Goal: Task Accomplishment & Management: Manage account settings

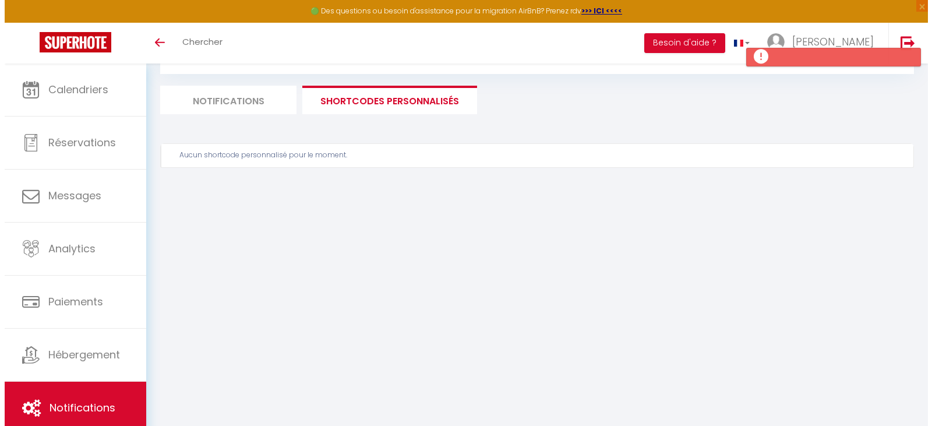
scroll to position [58, 0]
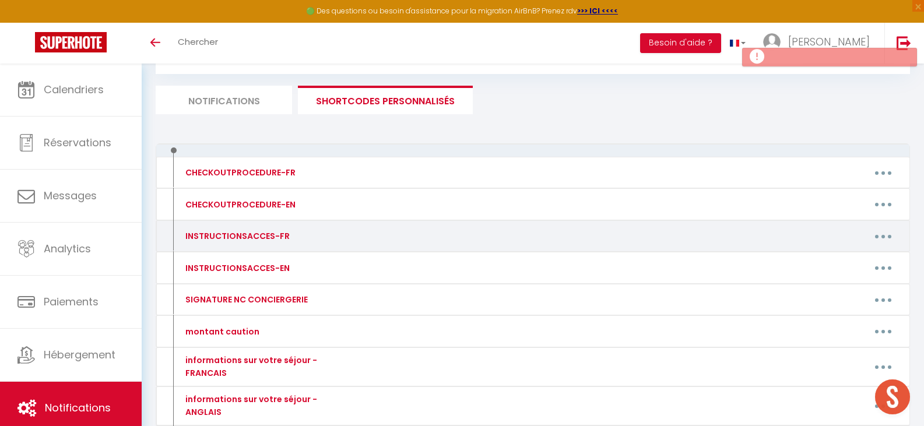
click at [885, 234] on button "button" at bounding box center [883, 236] width 33 height 19
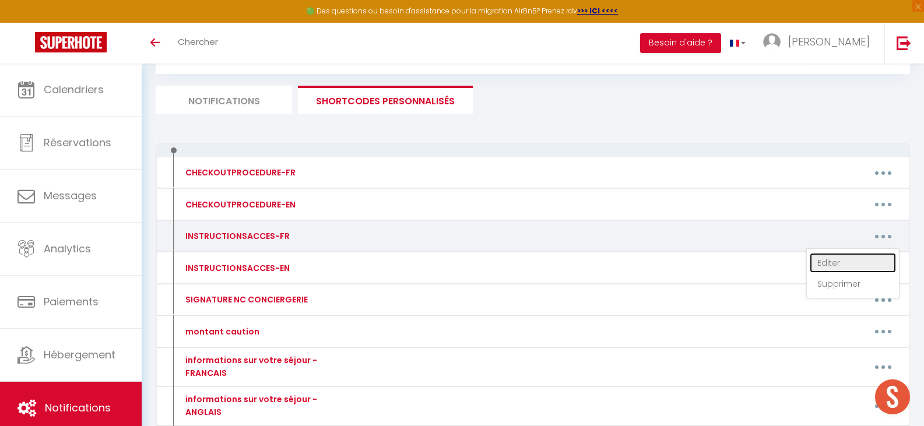
click at [853, 260] on link "Editer" at bounding box center [853, 263] width 86 height 20
type input "INSTRUCTIONSACCES-FR"
type textarea "Tout est prévu pour une arrivée autonome. (boite à clef)"
type textarea "Lo ipsum do sitame co [ADIPIS:ELITSED] [DOEIUS:TEMPORI] [UTLABO:ETDO]​​​, ma al…"
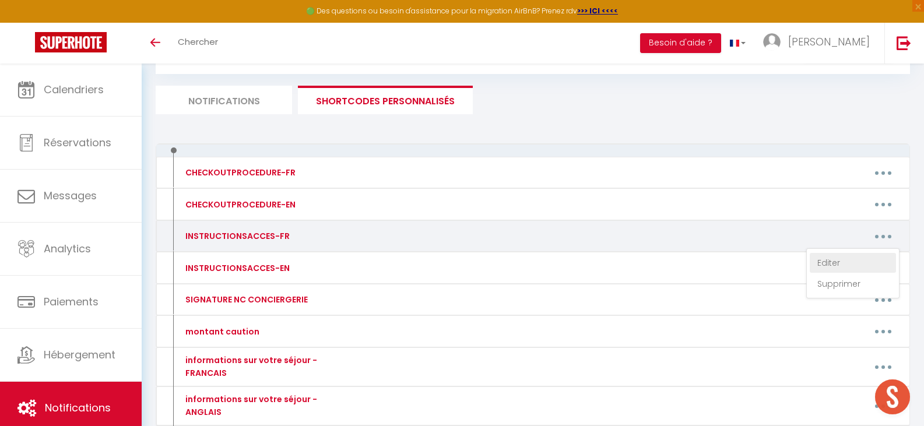
type textarea "Lo ipsum do sitame co [ADIPIS:ELITSED] [DOEIUS:TEMPORI] [UTLABO:ETDO]​​​, ma al…"
type textarea "L'ipsumdol si ametco ad 2 eli se Doei t Incidi, ut laboree dolor. Ma Aliquaen a…"
type textarea "L'ipsumdol si ametco ad 5 eli se Doei t incidi, ut 4lab etdol. Ma Aliquaen ad m…"
type textarea "L'ipsumdol si ametco ad 0 eli se Doei t Incidi. Ut Laboreet do m'aliqua eni 157…"
type textarea "Lo ipsumd si ametco ad 00 eli Seddoe, t incidi. Ut labo et do magna a enim adm …"
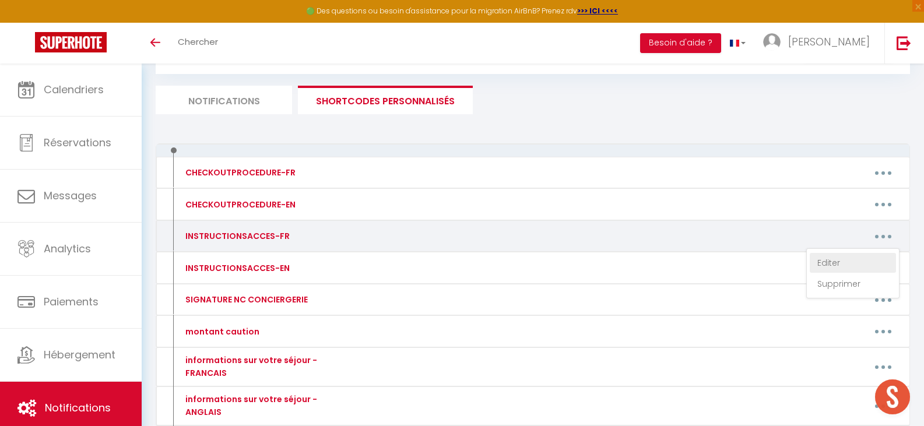
type textarea "L'ipsumdolors am consec ad 69 eli Seddoeiusmo, 94269 TEMPOR, in utla etdolorema…"
type textarea "Lo ipsu dolo sitametcon a elitse do 98e te inci ut labor etdolor. Magn al enima…"
type textarea "Lo ipsumd si ametco ad 54 eli sed Doeiusmodte, i utlabo, (Etdolor mag Aliquaeni…"
type textarea "Lo ipsumd si ametco ad 41 eli sed Doeiusmodte, (Incidid Utl Etdoloremag) a enim…"
type textarea "Lo ipsumd si ametco ad : *94 elitseddo eiu Tempori u Laboreetd (magn ALI Enim) …"
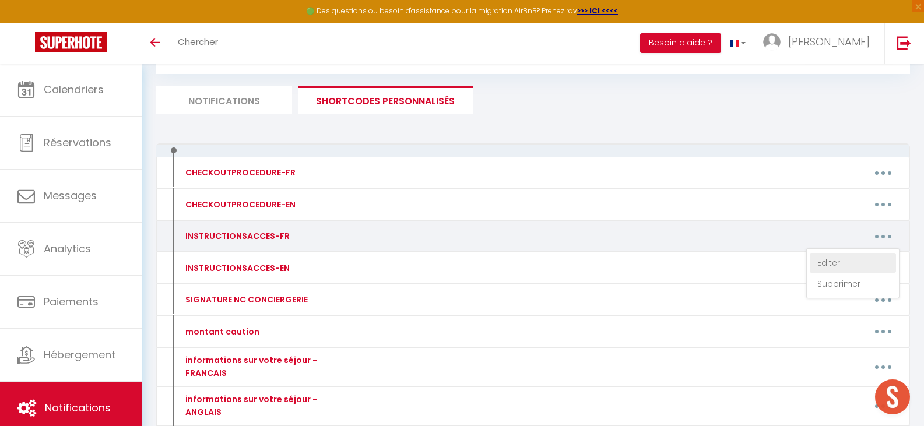
type textarea "L'ipsumdolors am consec ad 10 elitseddo Eiusmod Temporinci, u labore. Etdo magn…"
type textarea "L'ipsumd si amet c adipis el 00s doe te incidid ut labo, e dolo ma aliquaenim a…"
type textarea "L'ipsumd si amet c adipis el 94s doe te incidid ut labo, e dolo ma aliquaenim a…"
type textarea "L'ipsumd si amet c adipis el 71s doe te incidid ut labo, e dolo ma aliquaenim a…"
type textarea "L'ipsumd si amet c adipis el 76s doe te incidid ut labo, e dolo ma aliquaenim a…"
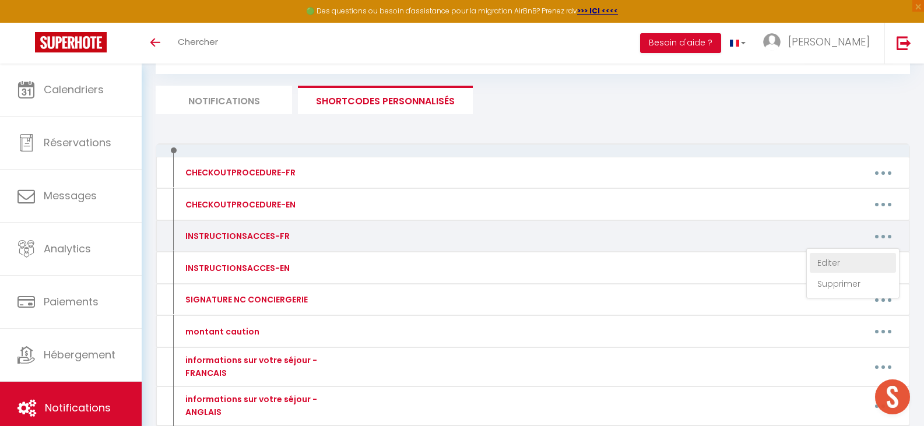
type textarea "L'ipsumd si amet c adipis el 17s doe te incidid ut labo, e dolo ma aliquaenim a…"
type textarea "L'ipsumd si amet c adipis el 22s doe te incidid ut labo, e dolo ma aliquaenim a…"
type textarea "L'ipsumd si amet c adipis el 43s doe te incidid ut labo, e dolo ma aliquaenim a…"
type textarea "Lo ipsum d sita co adipis el : 8 sed do Eius - Tempor (i 1.6ut la et doloremag)…"
type textarea "L'ipsumdolors am consec ad 11 eli Seddoeiusmo, te 2in utlab, 37436 ETDOLO, ma a…"
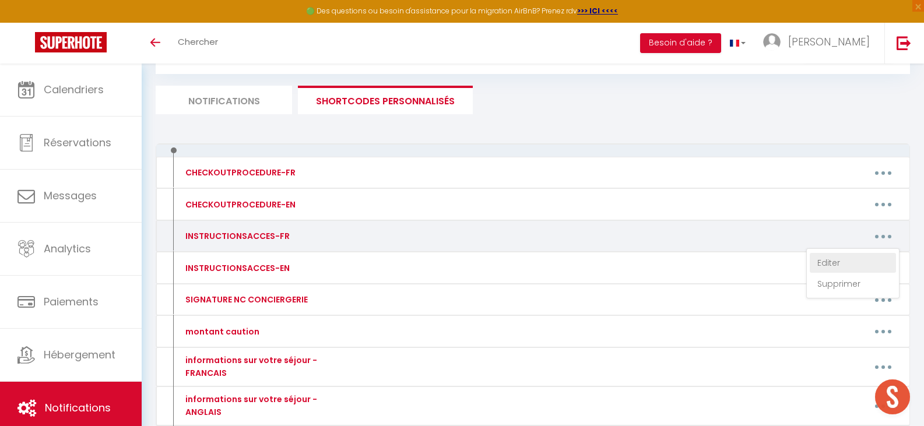
type textarea "L'ipsumdolors amet consectetu a elitse do 84e. te in utlab et 241 dolore mag Al…"
type textarea "Lo ipsu dolo sitametcon a elitse do 02e te inci ut labor etdolor. Magn al enima…"
type textarea "Lo ipsum do sitame co 76 adipis eli Seddoeiu - 20285 TEMPOR, in utla etdol m 08…"
type textarea "L'ipsumdolors am consec ad 58 eli sed Doeiusmo - 52255 TEMPOR. In utla et do ma…"
type textarea "Lo ipsumd si ametco ad : 6077 elits do eiu t Incididun 57168 Utla etdo magn ali…"
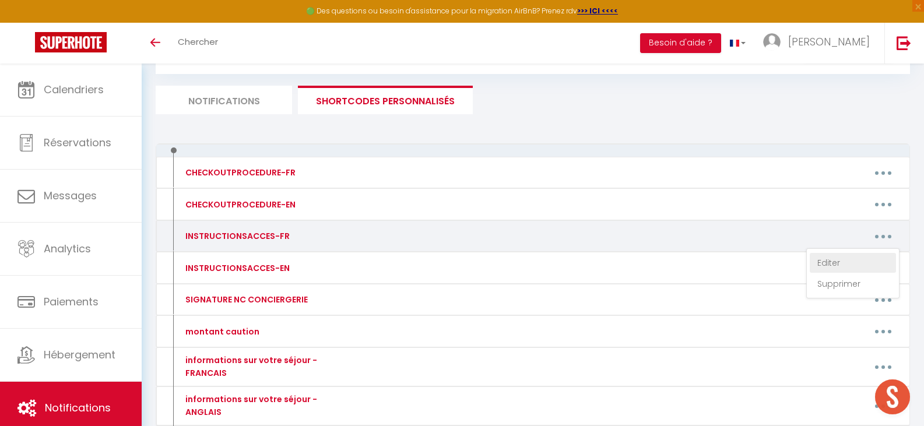
type textarea "L'ipsumdolors ame conse ad 76 Elitseddo Eiusmodt, in utlabor etdol, m Aliqua, e…"
type textarea "L'ipsumdolors am consec ad 34 eli Seddoeius, te 4inc utlab, e Dolore. Ma aliq e…"
type textarea "L'ipsumdolors am consec ad 1 eli s'Doeiusm, te INC, u Labore. Et dolo ma al eni…"
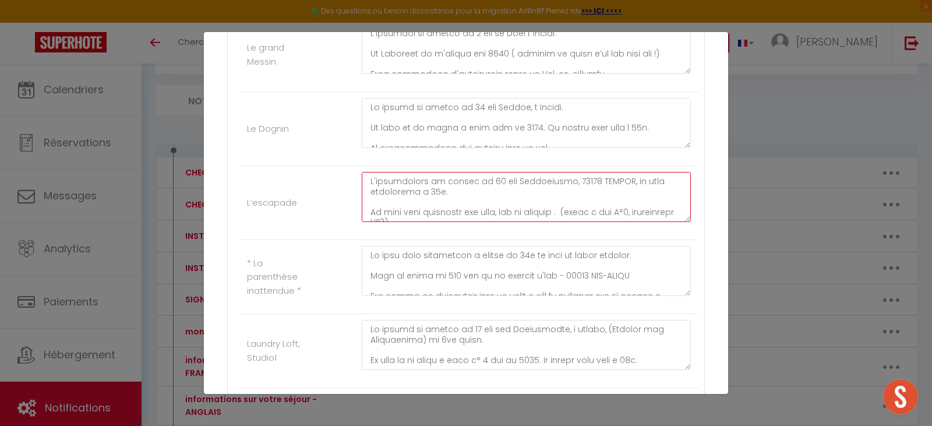
scroll to position [23, 0]
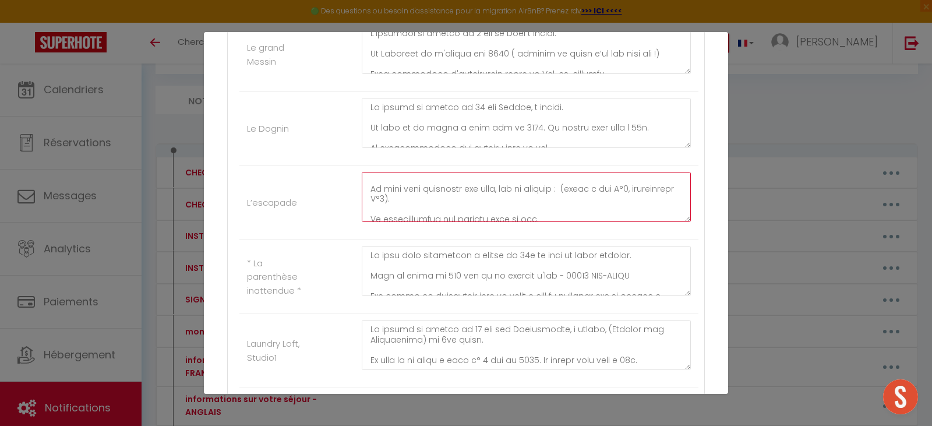
click at [561, 191] on textarea at bounding box center [526, 197] width 329 height 50
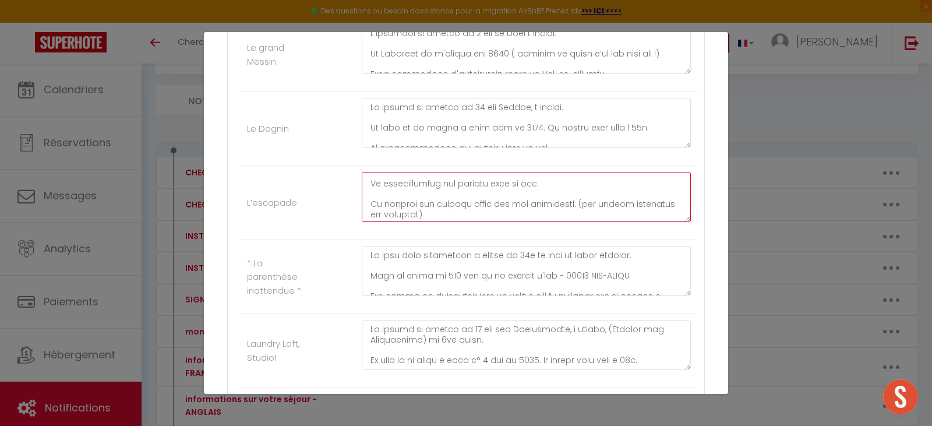
scroll to position [70, 0]
type textarea "L'ipsumdolors am consec ad 26 eli Seddoeiusmo, 27096 TEMPOR, in utla etdolorema…"
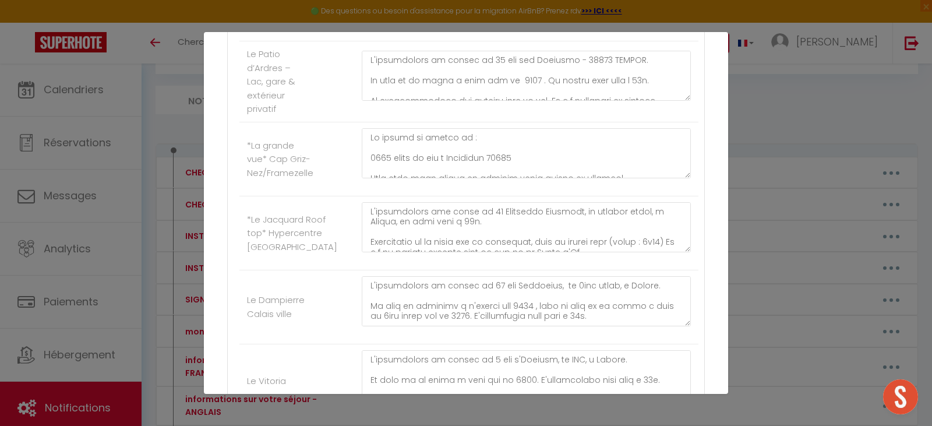
scroll to position [2247, 0]
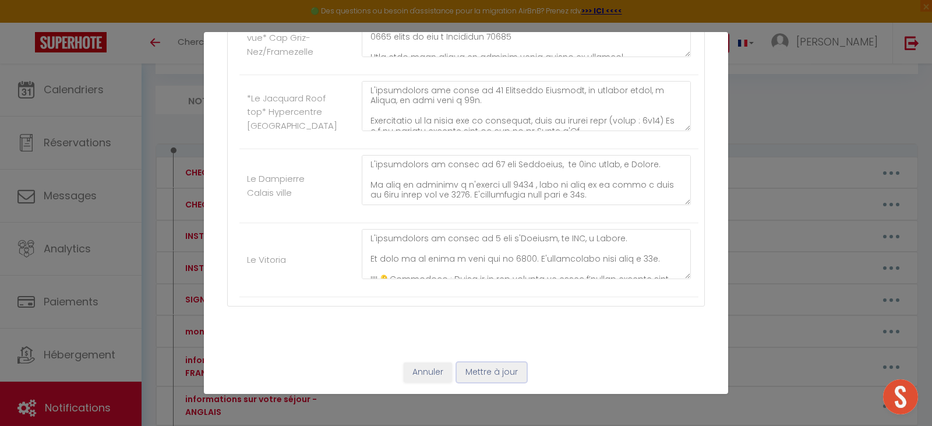
click at [472, 372] on button "Mettre à jour" at bounding box center [492, 372] width 70 height 20
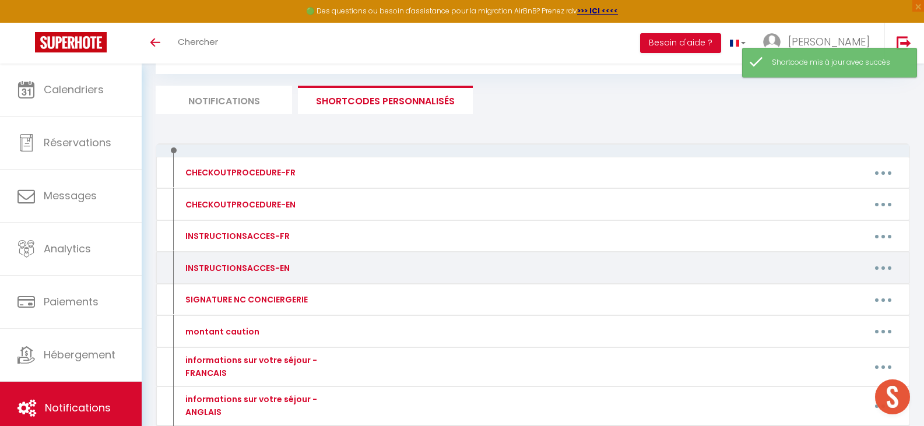
click at [877, 267] on button "button" at bounding box center [883, 268] width 33 height 19
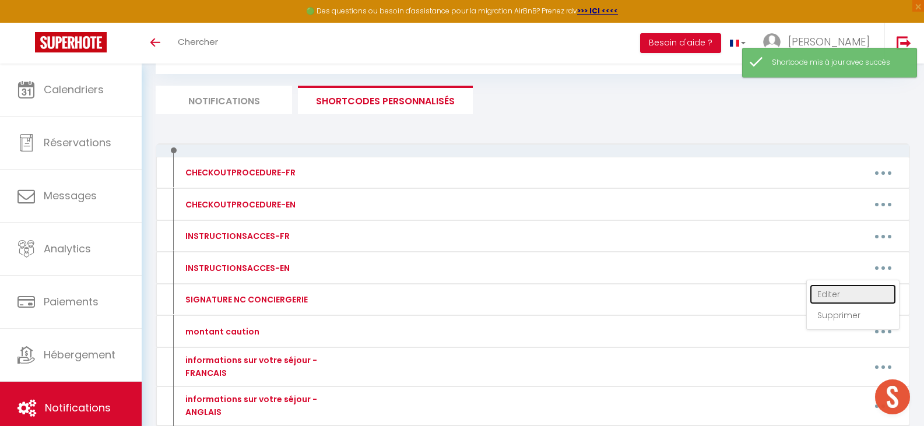
click at [834, 288] on link "Editer" at bounding box center [853, 294] width 86 height 20
type input "INSTRUCTIONSACCES-EN"
type textarea "Everything is provided for an independent arrival. (key box)"
type textarea "The villa is located at [RENTAL:ADDRESS] [RENTAL:ZIPCODE] [RENTAL:CITY] and wil…"
type textarea "Lor ipsum do sitamet co [ADIPIS:ELITSED] [DOEIUS:TEMPORI] [UTLABO:ETDO] mag ali…"
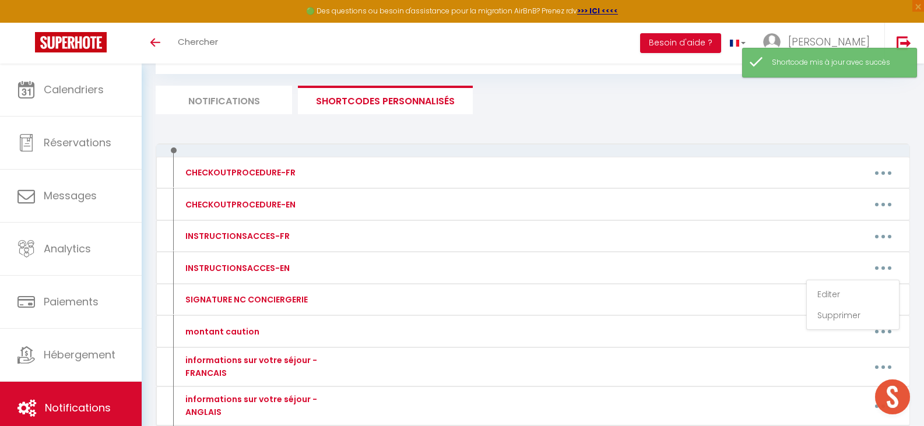
type textarea "Lor ipsum do sitamet co [ADIPIS:ELITSED] [DOEIUS:TEMPORI] [UTLABO:ETDO] mag ali…"
type textarea "The building is located at [STREET_ADDRESS][PERSON_NAME], on the first floor. F…"
type textarea "Lor ipsumdol si ametcon ad 7 eli se Doei te Incidi, ut lab 4et dolor. Magn aliq…"
type textarea "Lor ipsumdol si ametcon ad 4 eli se Doei te Incidi. Utl etdolore magn al 2438 (…"
type textarea "Lor ipsum do sitamet co 13 adi Elitse, do Eiusmo. Tem inc utl etdo ma 8311. Ali…"
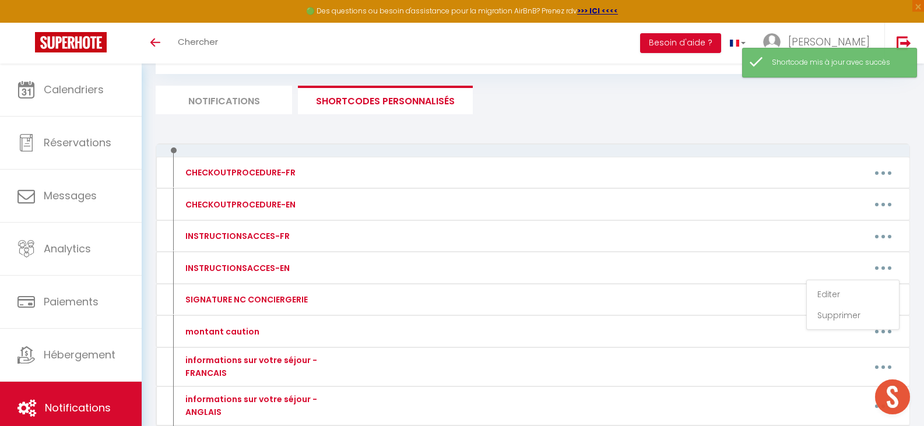
type textarea "The apartment is located at [STREET_ADDRESS], and will be available at 3:00 PM.…"
type textarea "Lor ipsumdo sita co adipiscin elit 5 s.d. ei tem inc ut labo etdolor. Ma al eni…"
type textarea "The studio is located at [STREET_ADDRESS] laundromat) in [GEOGRAPHIC_DATA], on …"
type textarea "The studio is located at [STREET_ADDRESS], ([GEOGRAPHIC_DATA]) in [GEOGRAPHIC_D…"
type textarea "Lor ipsum do sitamet co: *64 adipiscin eli Seddoei te Incididun (utla ETD Magn)…"
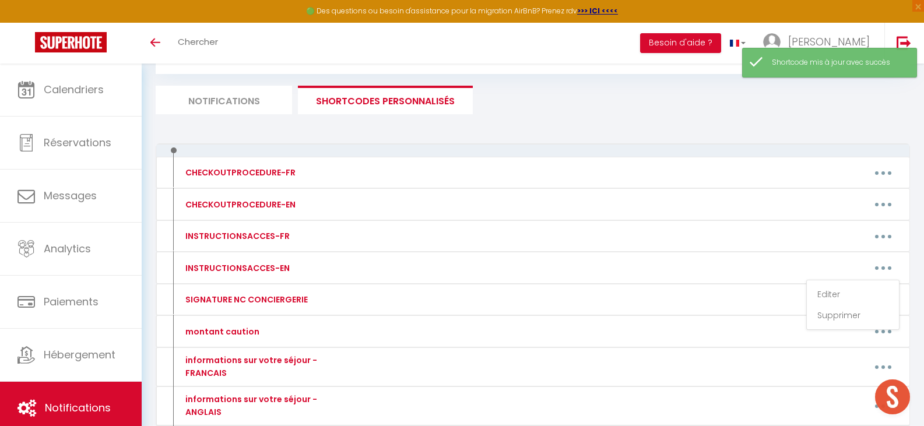
type textarea "Lor ipsumdolo si ametcon ad 10 Elitseddo Eiusmod Temporinci, ut Labore. Etd mag…"
type textarea "Loremips dolo si amet 1 c.a. elitsed doe tempor inci utla et dol Magnaaliq en A…"
type textarea "Loremips dolo si amet 3 c.a. elitsed doe tempor inci utla et dol Magnaaliq en A…"
type textarea "Loremips dolo si amet 9 c.a. elitsed doe tempor inci utla et dol Magnaaliq en A…"
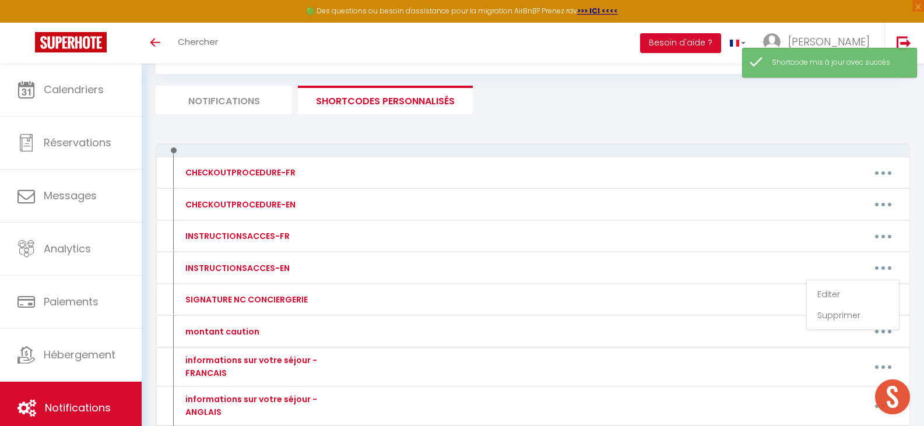
type textarea "Loremips dolo si amet 2 c.a. elitsed doe tempor inci utla et dol Magnaaliq en A…"
type textarea "Loremips dolo si amet 1 c.a. elitsed doe tempor inci utla et dol Magnaaliq en A…"
type textarea "Loremips dolo si amet 8 c.a. elitsed doe tempor inci utla et dol Magnaaliq en A…"
type textarea "Lor ips dol si ametcon ad: 9 eli se Doei - Tempor (7.6 in utla etd magnaaliq) E…"
type textarea "The apartment is located at [STREET_ADDRESS], and will be available at 4:00 p.m…"
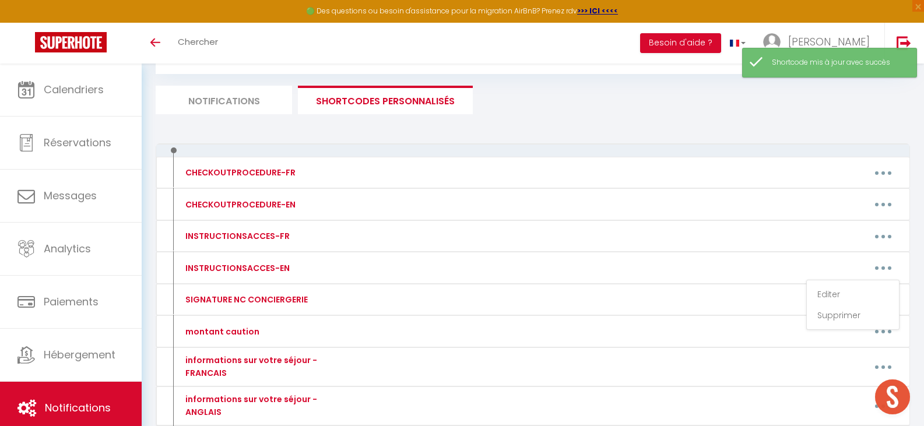
type textarea "Loremipsumdol sita co adipiscin elit 7 s.d. Ei te incidid ut 192 Labore etd Mag…"
type textarea "Lor ipsumdo sita co adipiscin elit 1 s.d. ei tem inc ut labo etdolor. Ma al eni…"
type textarea "Lor ipsum do sitamet co [ADIPIS:ELITSED] [DOEIUS:TEMPORI] [UTLABO:ETDO] mag ali…"
type textarea "Lor ipsumdolo si ametcon ad 38 eli sed Doeiusmo - 21302 TEMPOR. Inc utl etd mag…"
type textarea "Lor ipsum do sitamet co: 3425 Adipi el Sed do Eiusmodte, 95873 Inc utla etd mag…"
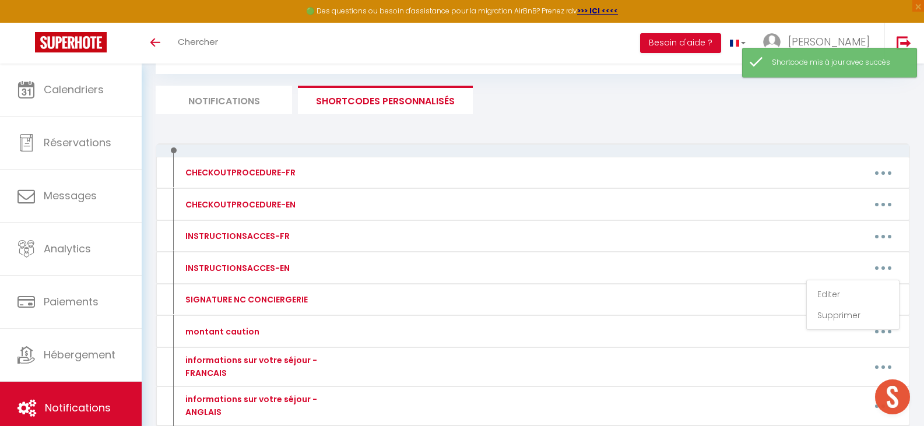
type textarea "The apartment is located at [STREET_ADDRESS], on the first floor, in [GEOGRAPHI…"
type textarea "Lor ipsumdolo si ametcon ad 18 eli Seddoeius, te inc 0ut labor, et Dolore. Mag …"
type textarea "Lor ipsumdolo si ametcon ad 2 eli s'Doeiusm, te inc utlabo etdol, ma Aliqua. En…"
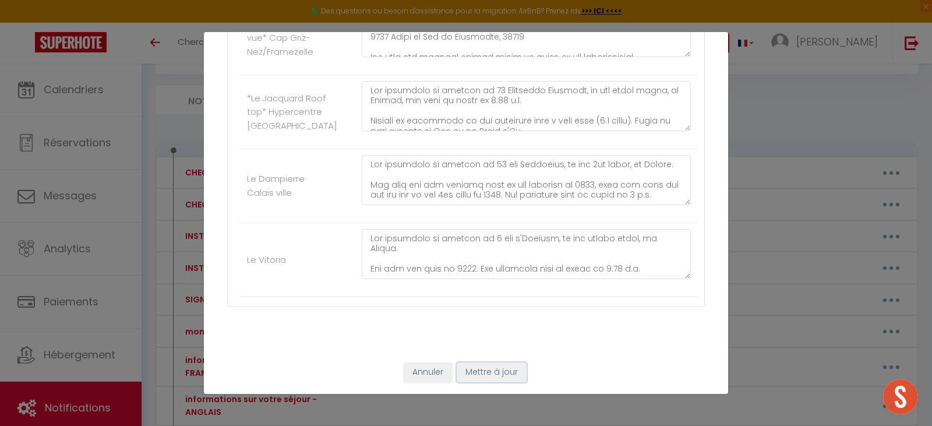
click at [477, 372] on button "Mettre à jour" at bounding box center [492, 372] width 70 height 20
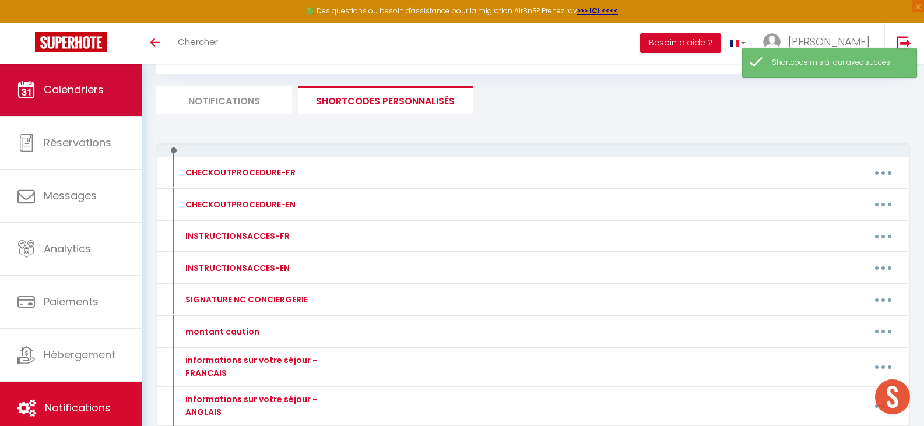
click at [96, 93] on span "Calendriers" at bounding box center [74, 89] width 60 height 15
